Goal: Find specific page/section: Find specific page/section

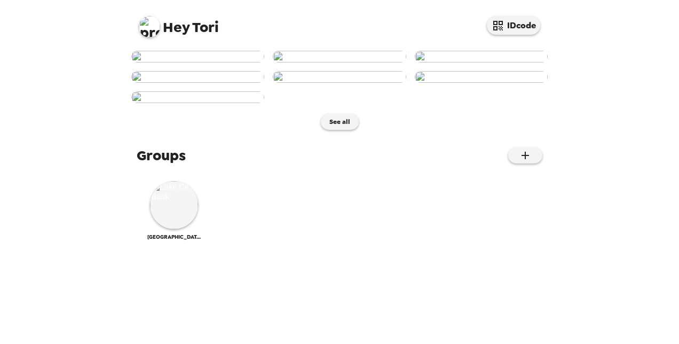
scroll to position [372, 0]
click at [171, 229] on img at bounding box center [174, 205] width 48 height 48
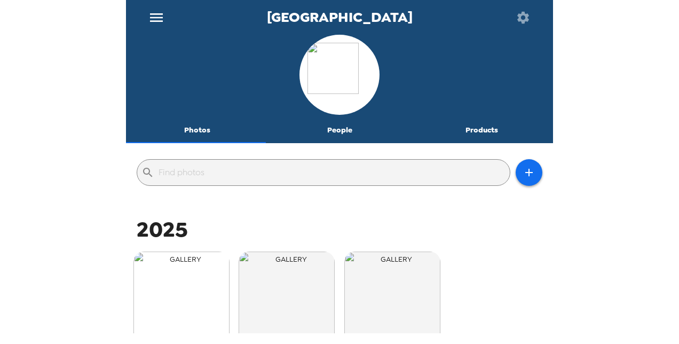
click at [152, 287] on img "button" at bounding box center [182, 300] width 96 height 96
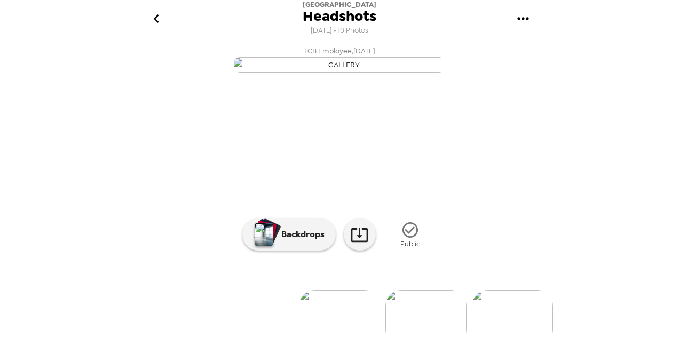
scroll to position [126, 0]
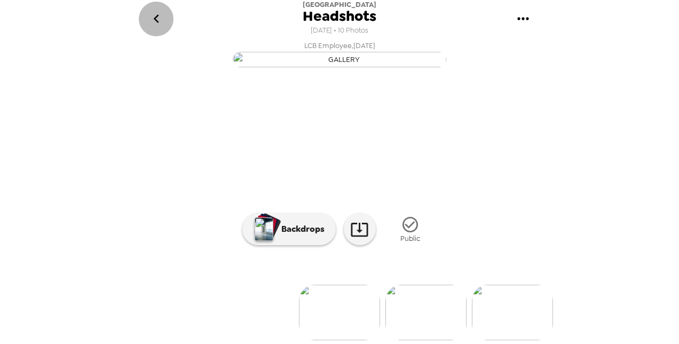
click at [158, 24] on icon "go back" at bounding box center [156, 18] width 17 height 17
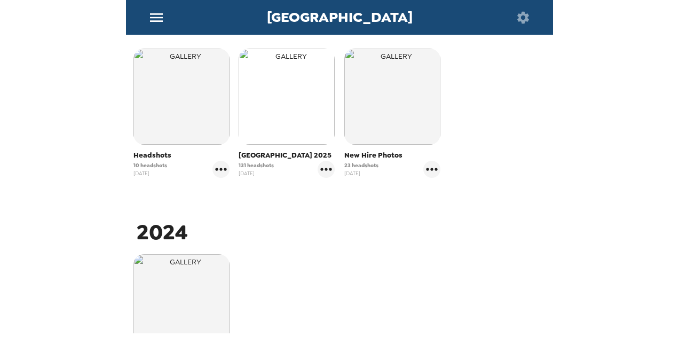
scroll to position [204, 0]
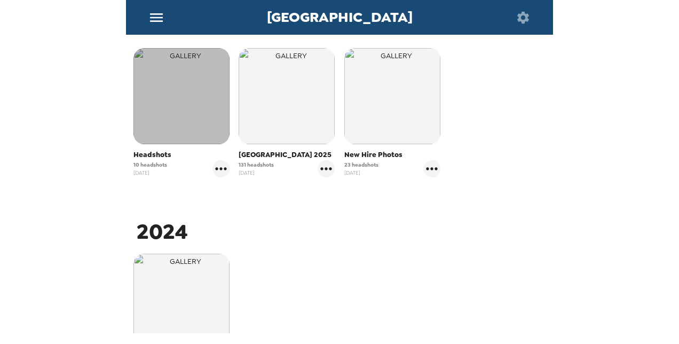
click at [185, 112] on img "button" at bounding box center [182, 96] width 96 height 96
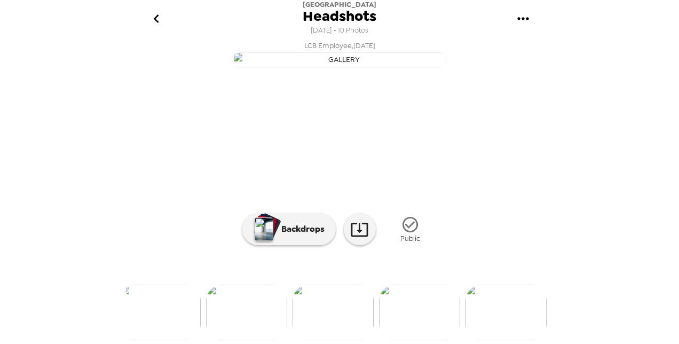
scroll to position [0, 779]
click at [342, 309] on img at bounding box center [339, 313] width 81 height 56
click at [160, 18] on icon "go back" at bounding box center [156, 18] width 17 height 17
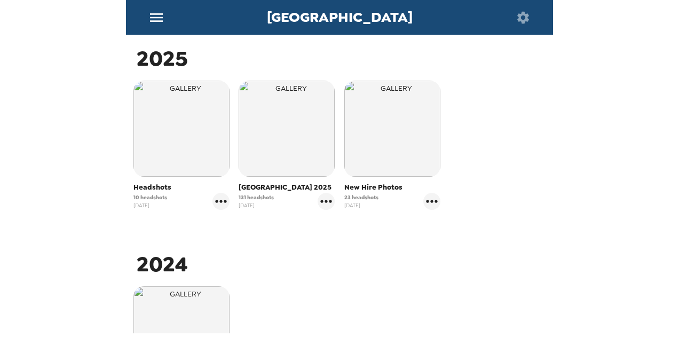
scroll to position [172, 0]
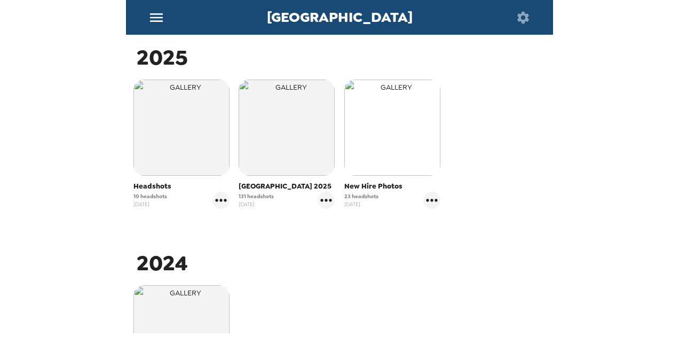
click at [379, 146] on img "button" at bounding box center [393, 128] width 96 height 96
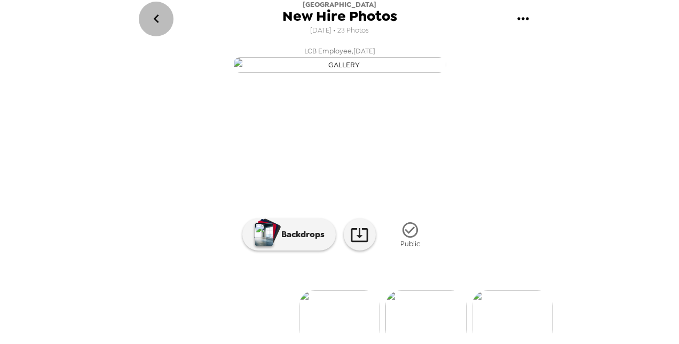
click at [158, 11] on icon "go back" at bounding box center [156, 18] width 17 height 17
